Goal: Navigation & Orientation: Find specific page/section

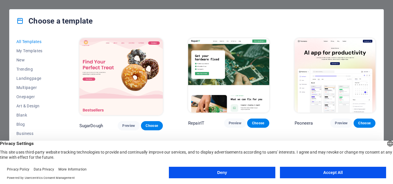
scroll to position [57, 0]
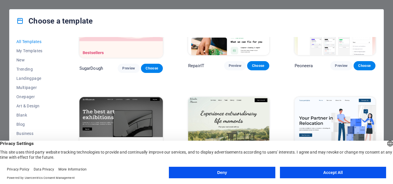
click at [257, 172] on button "Deny" at bounding box center [222, 172] width 106 height 11
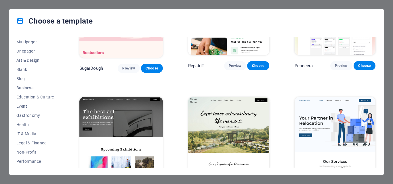
scroll to position [47, 0]
click at [49, 93] on button "Education & Culture" at bounding box center [35, 95] width 38 height 9
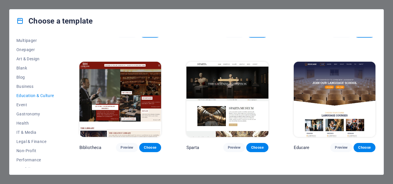
scroll to position [93, 0]
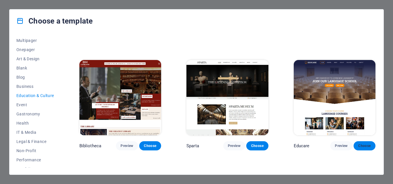
click at [360, 146] on span "Choose" at bounding box center [364, 146] width 13 height 5
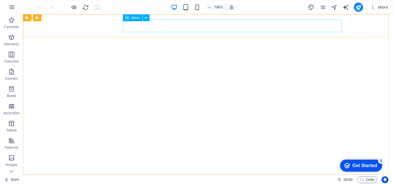
click at [133, 17] on span "Menu" at bounding box center [135, 17] width 9 height 3
